Goal: Task Accomplishment & Management: Complete application form

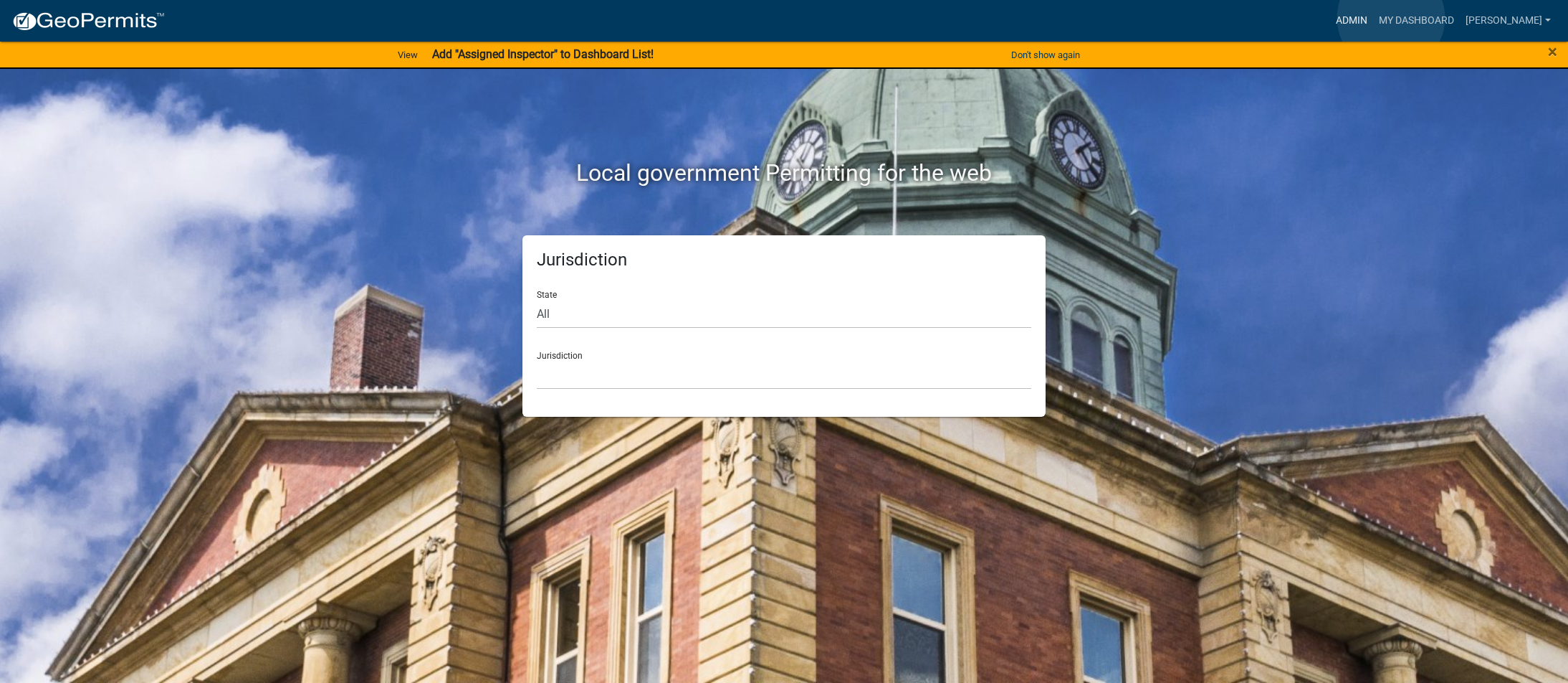
click at [1374, 18] on link "Admin" at bounding box center [1351, 21] width 43 height 27
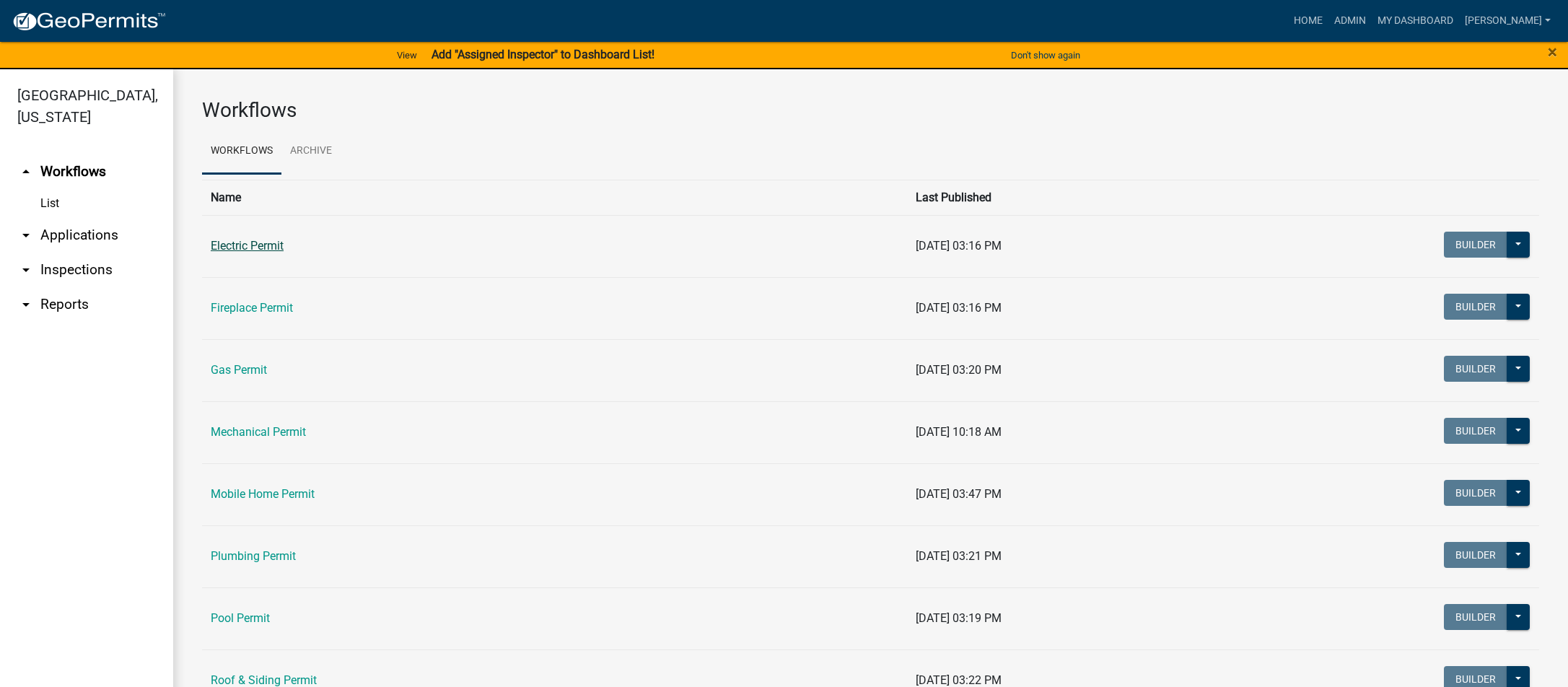
click at [268, 244] on link "Electric Permit" at bounding box center [247, 245] width 73 height 14
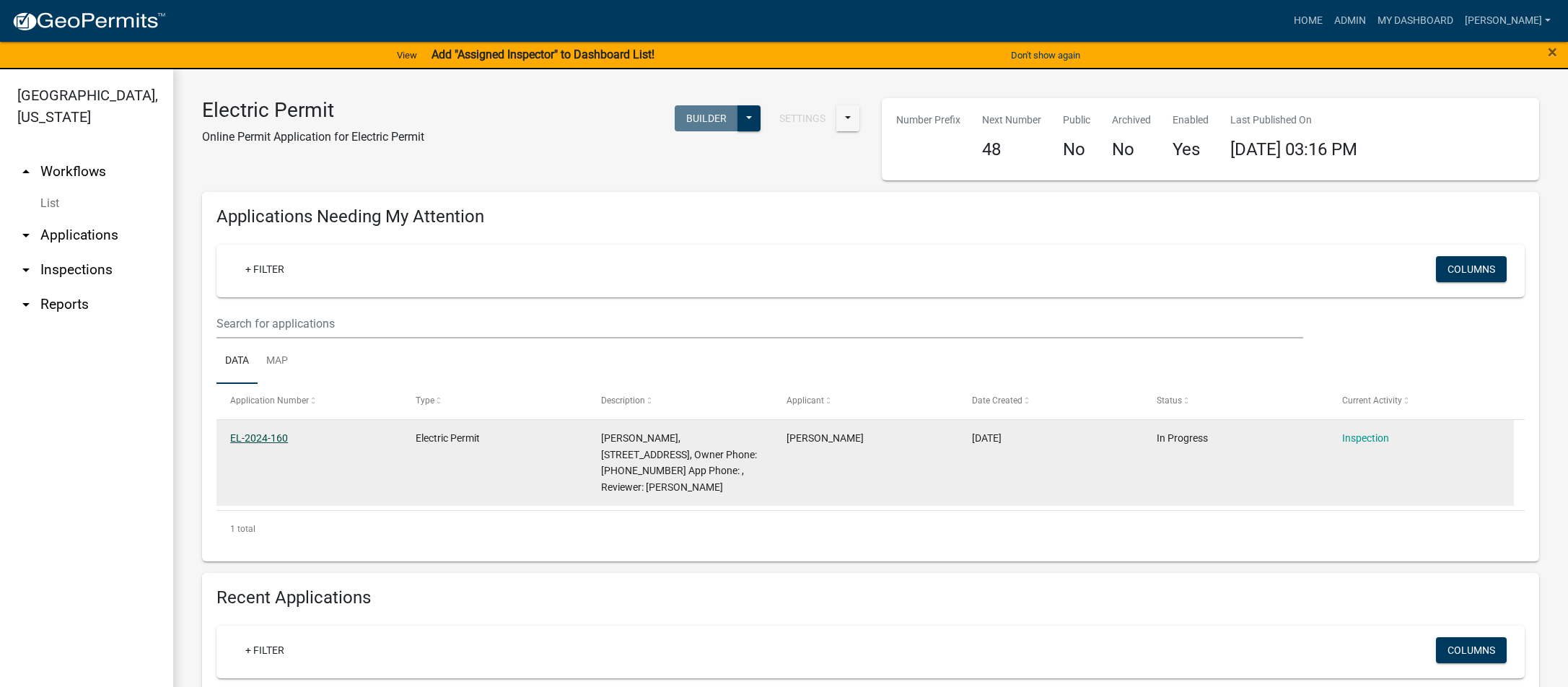
click at [272, 436] on link "EL-2024-160" at bounding box center [259, 438] width 57 height 11
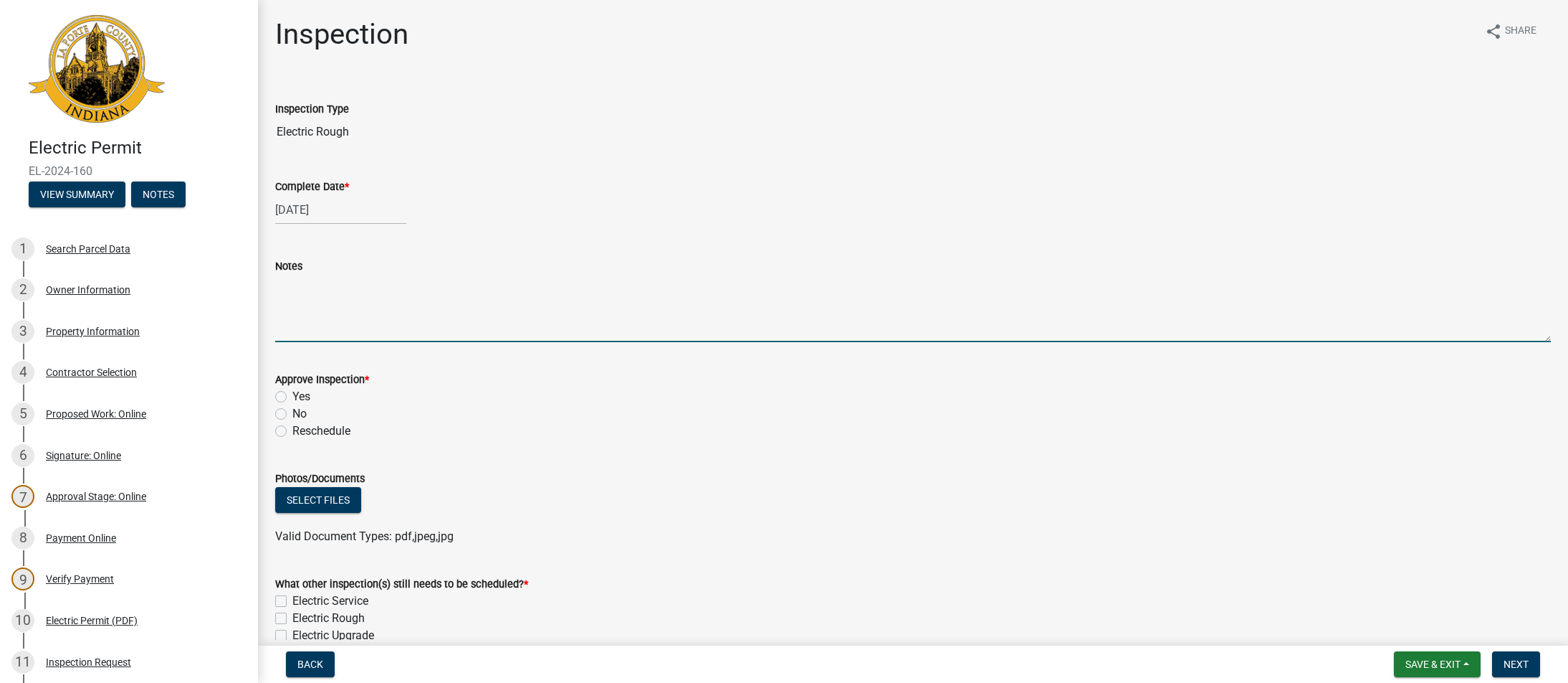
click at [306, 284] on textarea "Notes" at bounding box center [913, 308] width 1276 height 67
type textarea "outlets with concrete floor must be GFCI protected"
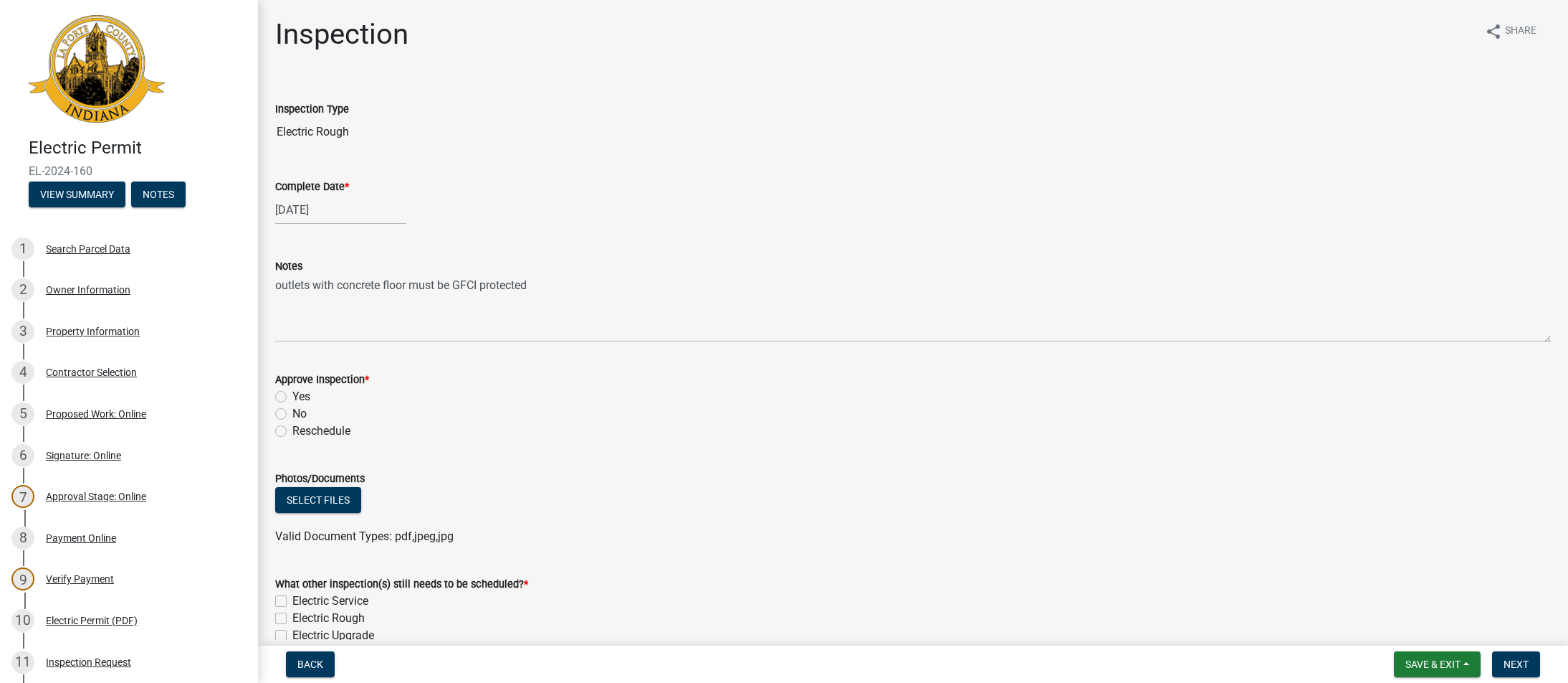
click at [292, 417] on label "No" at bounding box center [299, 414] width 14 height 17
click at [292, 415] on input "No" at bounding box center [297, 410] width 9 height 9
radio input "true"
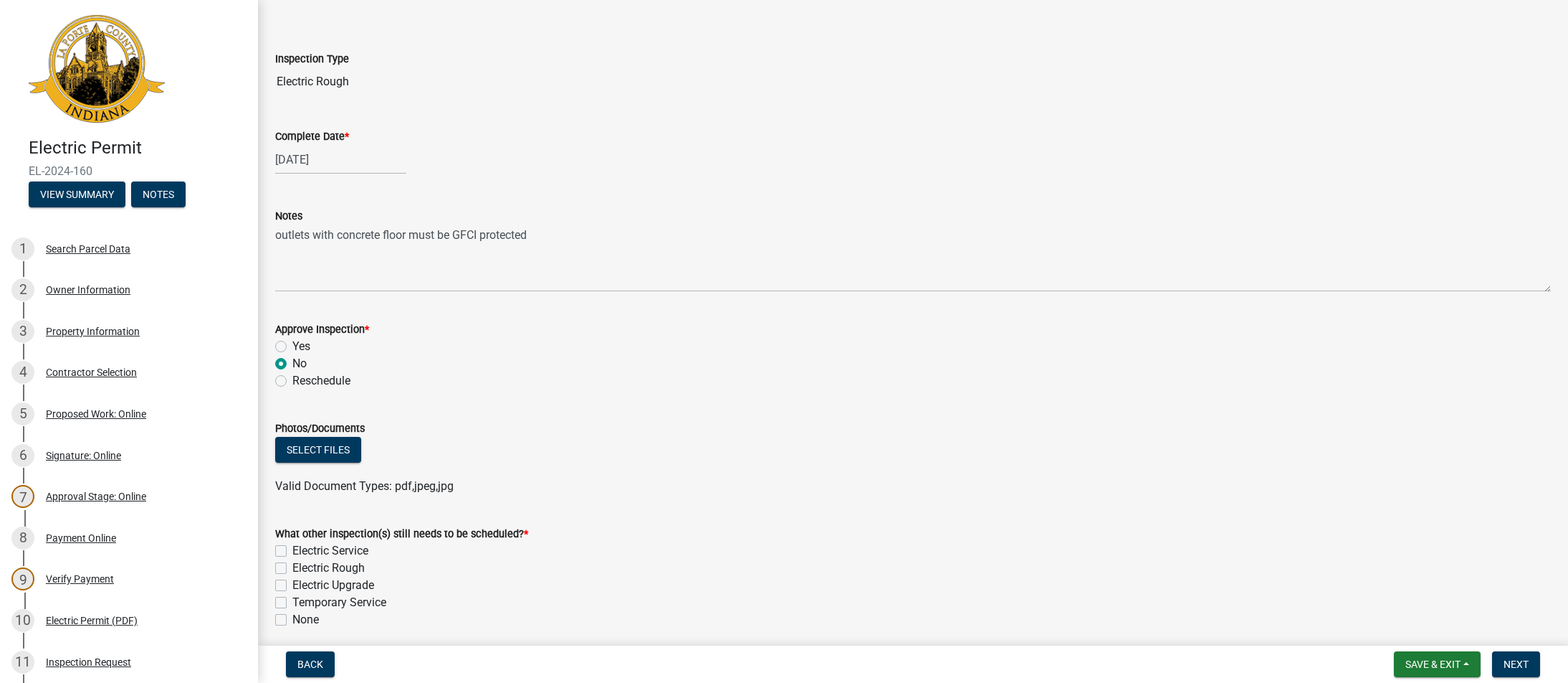
scroll to position [107, 0]
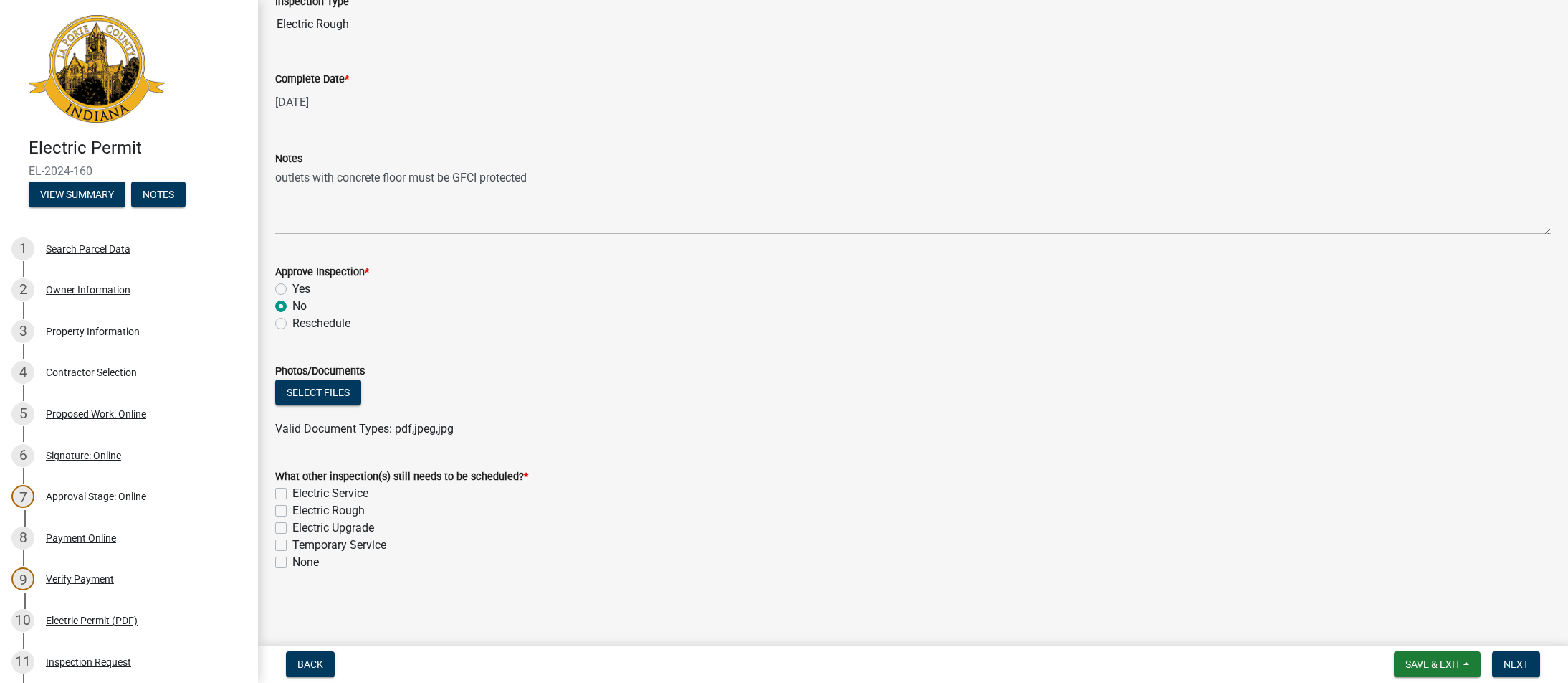
click at [292, 513] on label "Electric Rough" at bounding box center [329, 510] width 73 height 17
click at [292, 511] on input "Electric Rough" at bounding box center [297, 506] width 9 height 9
checkbox input "true"
checkbox input "false"
checkbox input "true"
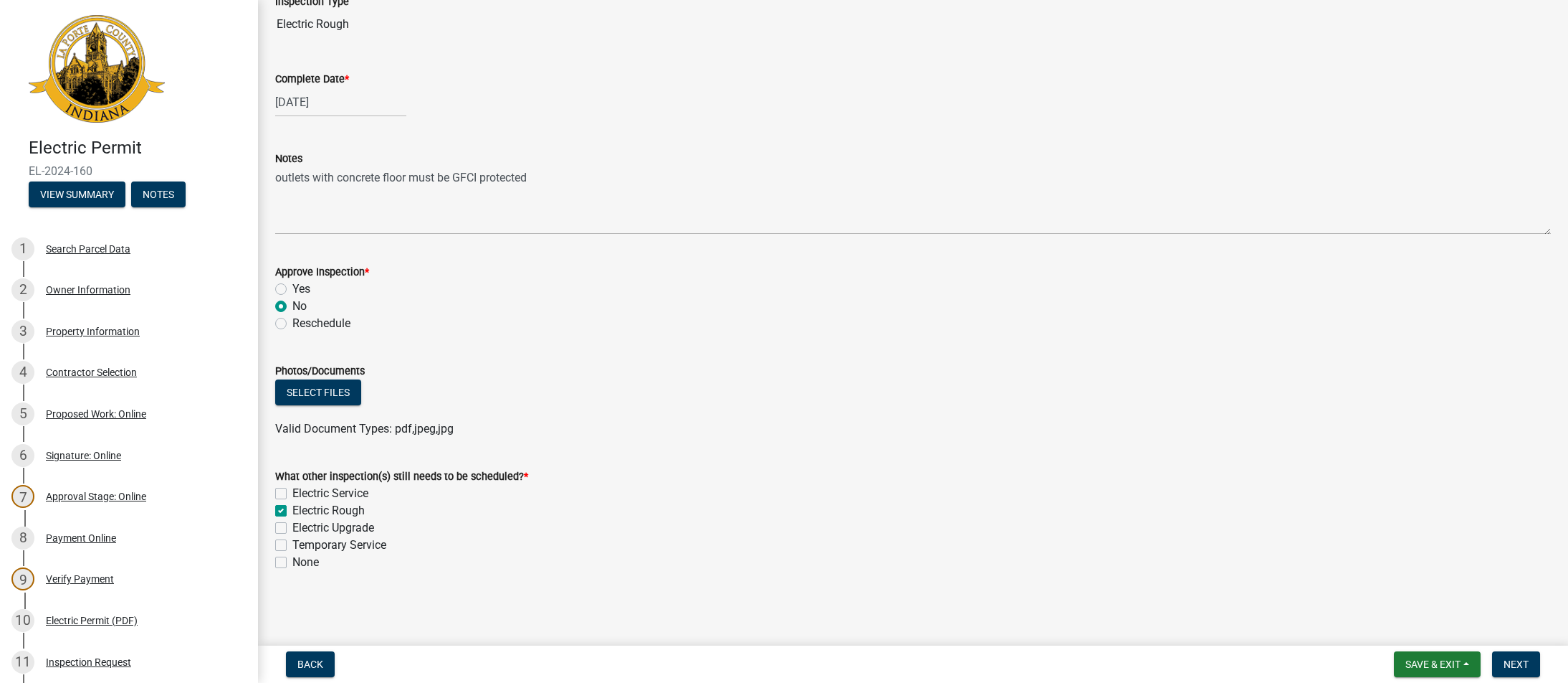
checkbox input "false"
click at [1521, 662] on span "Next" at bounding box center [1516, 664] width 25 height 11
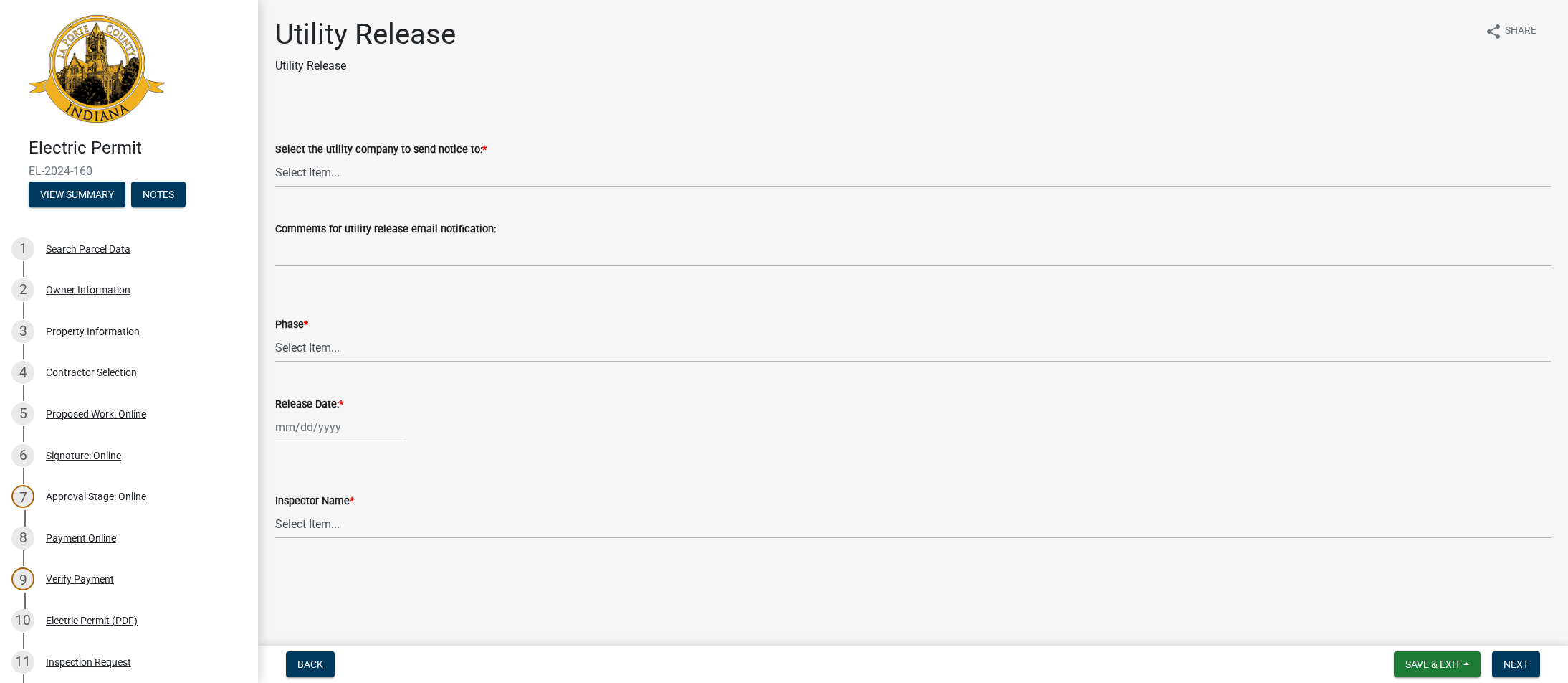
click at [371, 174] on select "Select Item... Don't send a utility release NIPSCO Kankakee Valley REMC AEP/[US…" at bounding box center [913, 172] width 1276 height 29
click at [275, 158] on select "Select Item... Don't send a utility release NIPSCO Kankakee Valley REMC AEP/[US…" at bounding box center [913, 172] width 1276 height 29
select select "3780ecfe-b3b4-4223-9cfe-090e9c0a356a"
click at [319, 349] on select "Select Item... Phase 1 Phase 3" at bounding box center [913, 347] width 1276 height 29
click at [275, 333] on select "Select Item... Phase 1 Phase 3" at bounding box center [913, 347] width 1276 height 29
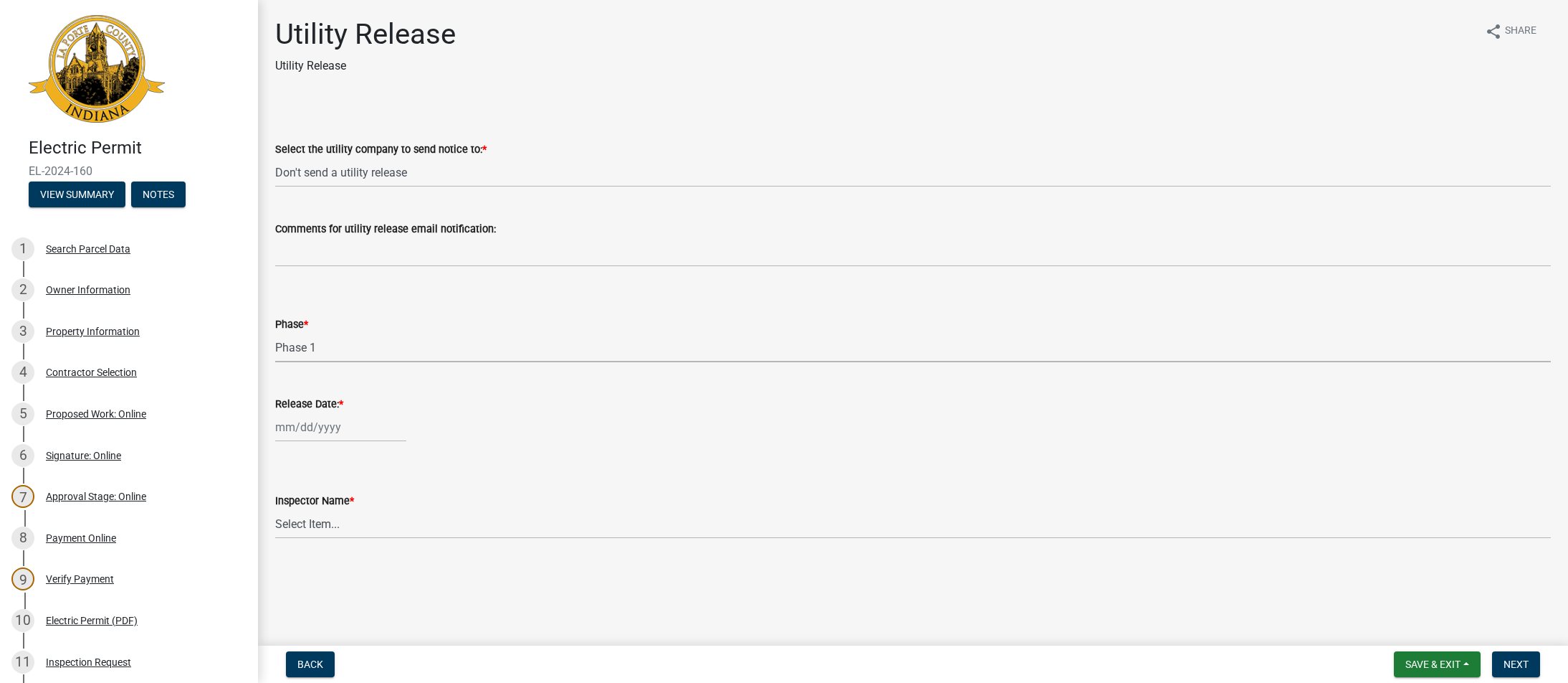
select select "f678d134-8131-47e8-ad26-ea7cd419ba61"
select select "8"
select select "2025"
click at [316, 424] on div "[PERSON_NAME] Feb Mar Apr [PERSON_NAME][DATE] Oct Nov [DATE] 1526 1527 1528 152…" at bounding box center [341, 426] width 131 height 29
click at [380, 547] on div "15" at bounding box center [381, 549] width 23 height 23
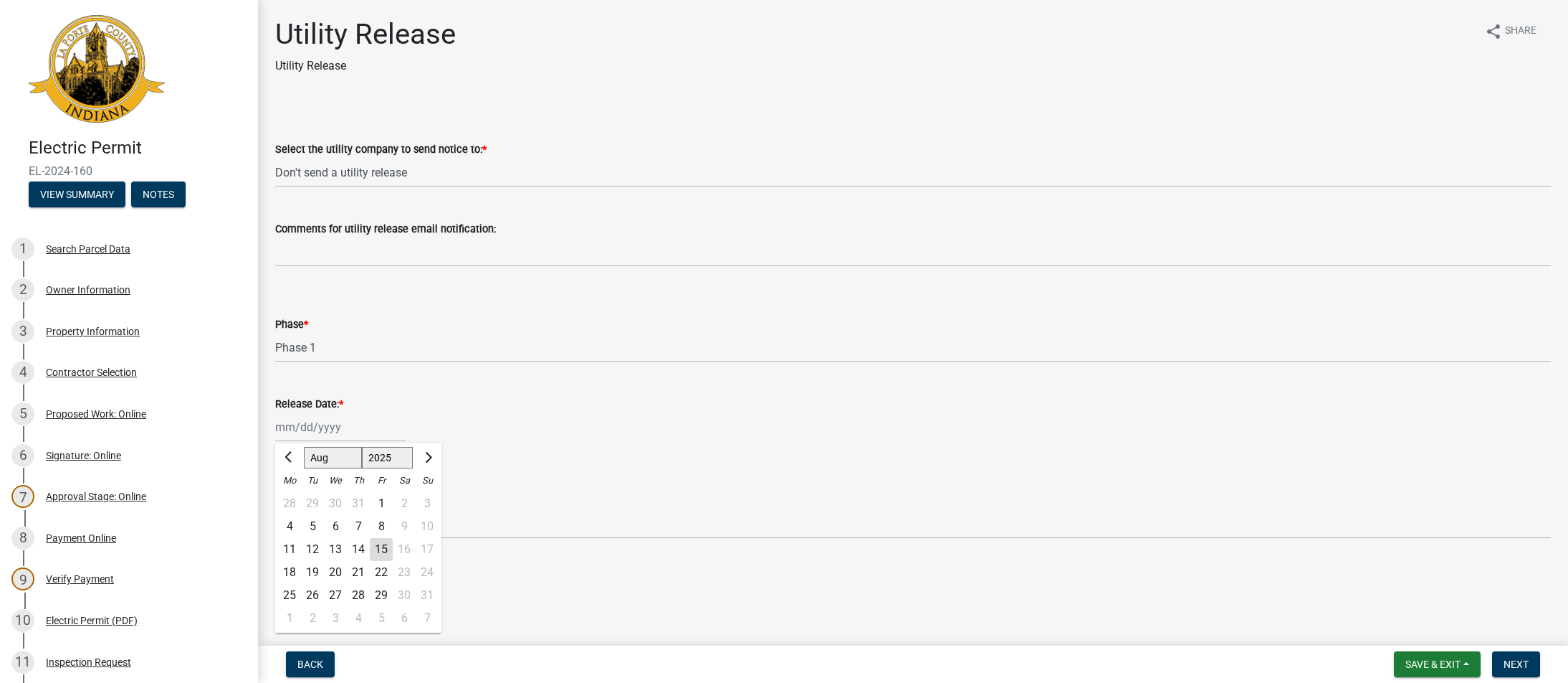
type input "[DATE]"
click at [329, 524] on select "Select Item... [PERSON_NAME] [PERSON_NAME] [PERSON_NAME] [PERSON_NAME] [PERSON_…" at bounding box center [913, 523] width 1276 height 29
click at [275, 509] on select "Select Item... [PERSON_NAME] [PERSON_NAME] [PERSON_NAME] [PERSON_NAME] [PERSON_…" at bounding box center [913, 523] width 1276 height 29
select select "140441c9-daea-43ee-be45-7f98ef5394fa"
click at [1519, 662] on span "Next" at bounding box center [1516, 664] width 25 height 11
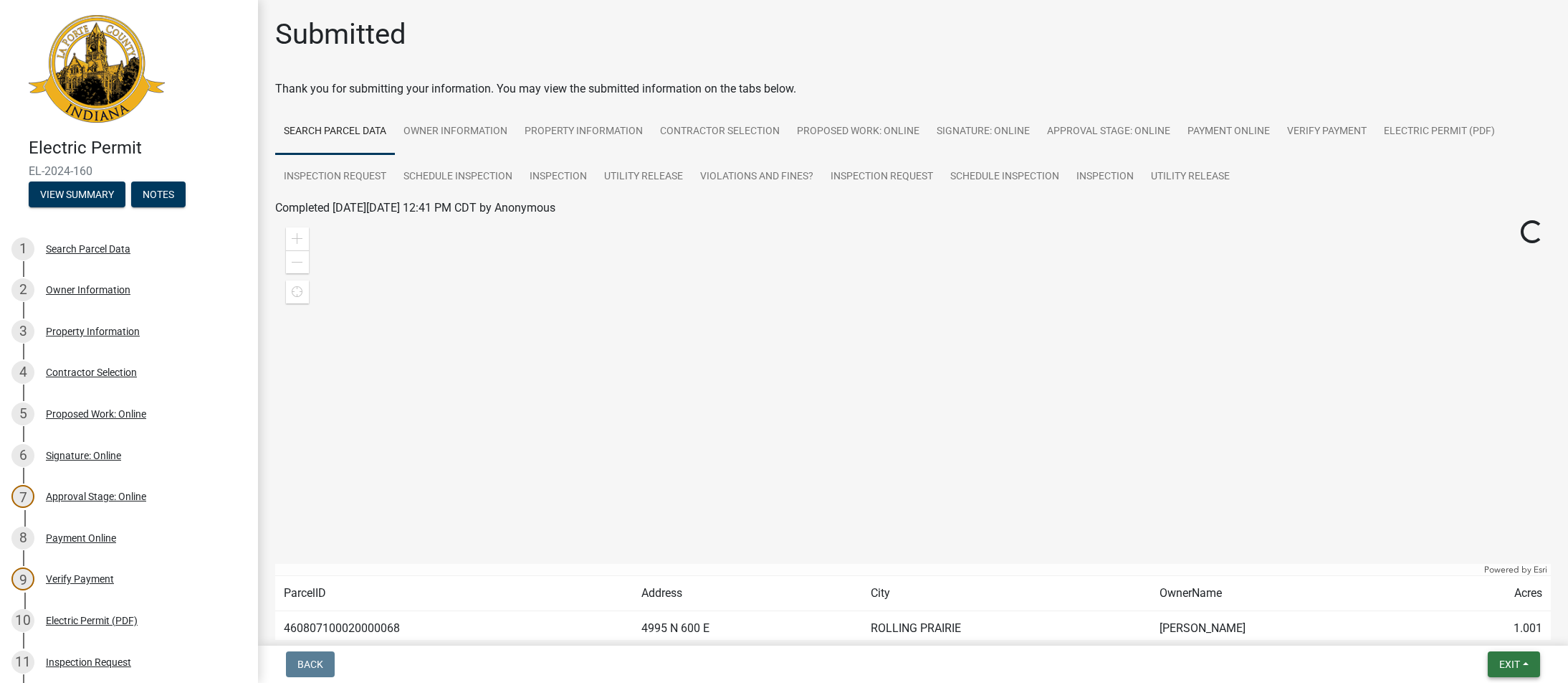
click at [1509, 664] on span "Exit" at bounding box center [1510, 664] width 21 height 11
click at [1468, 626] on button "Save & Exit" at bounding box center [1483, 626] width 115 height 35
